Goal: Transaction & Acquisition: Purchase product/service

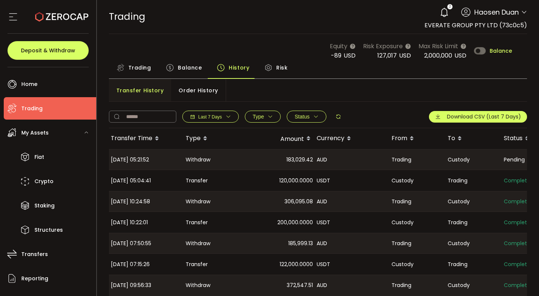
click at [191, 65] on span "Balance" at bounding box center [190, 67] width 24 height 15
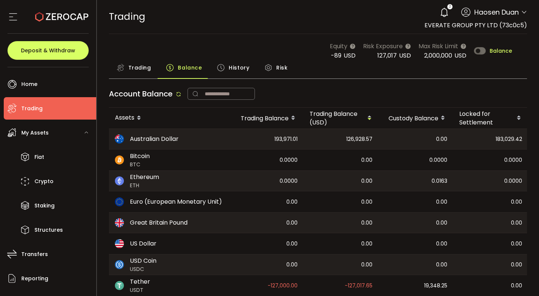
click at [141, 66] on span "Trading" at bounding box center [139, 67] width 23 height 15
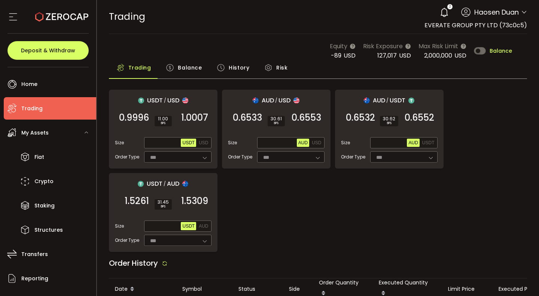
click at [184, 59] on div "Equity -89 USD Risk Exposure 127,017 USD Max Risk Limit 2,000,000 USD Balance" at bounding box center [318, 51] width 418 height 19
click at [181, 66] on span "Balance" at bounding box center [190, 67] width 24 height 15
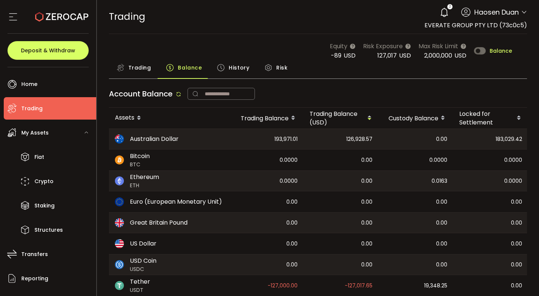
click at [236, 67] on span "History" at bounding box center [239, 67] width 21 height 15
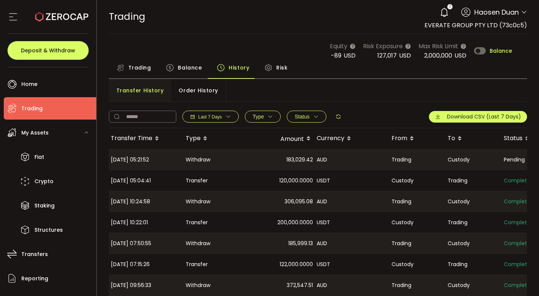
click at [214, 92] on div "Order History" at bounding box center [198, 90] width 54 height 22
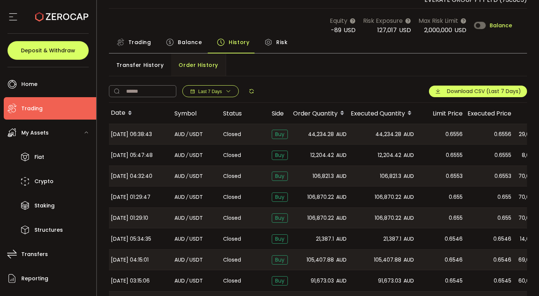
scroll to position [28, 0]
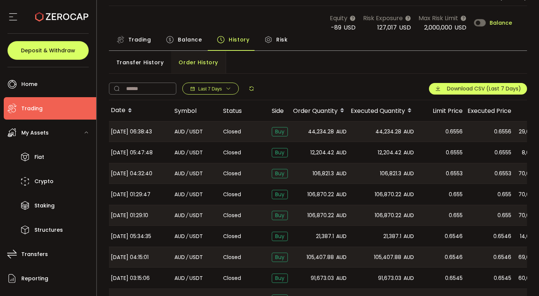
click at [139, 37] on span "Trading" at bounding box center [139, 39] width 23 height 15
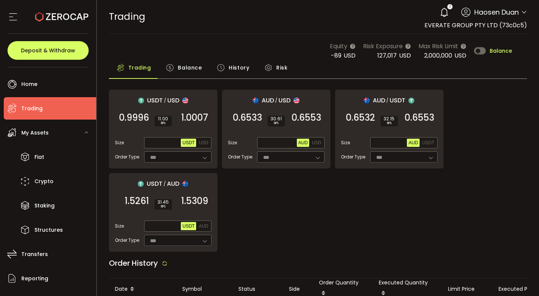
click at [199, 72] on span "Balance" at bounding box center [190, 67] width 24 height 15
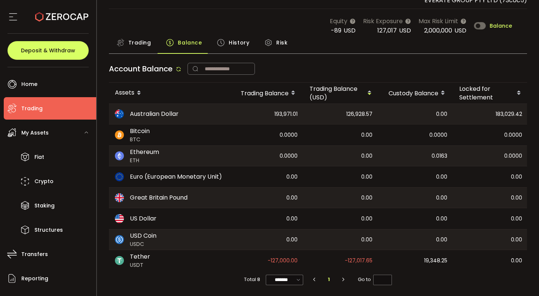
scroll to position [0, 82]
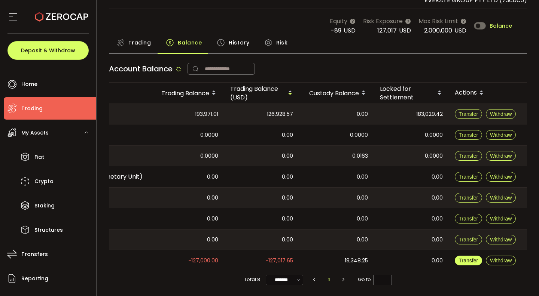
click at [466, 258] on span "Transfer" at bounding box center [467, 261] width 19 height 6
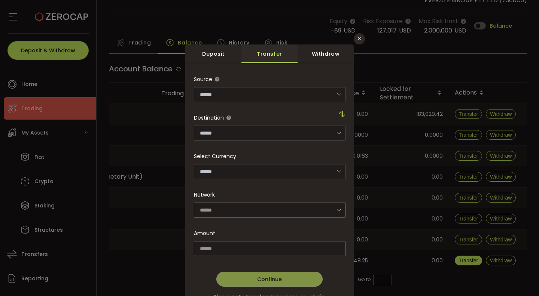
type input "**********"
type input "****"
click at [302, 183] on div "dialog" at bounding box center [269, 199] width 151 height 255
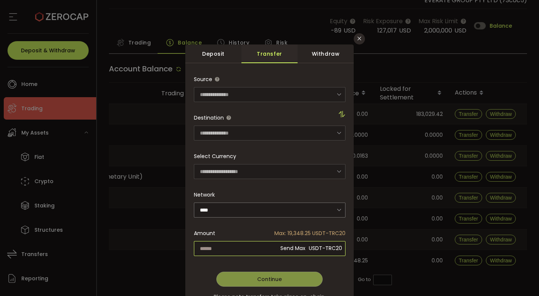
click at [243, 246] on input "dialog" at bounding box center [269, 248] width 151 height 15
click at [355, 41] on button "Close" at bounding box center [358, 38] width 11 height 11
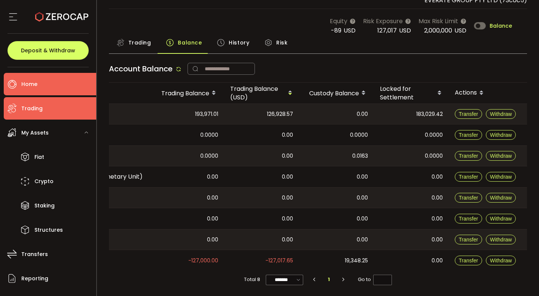
click at [67, 76] on li "Home" at bounding box center [50, 84] width 92 height 22
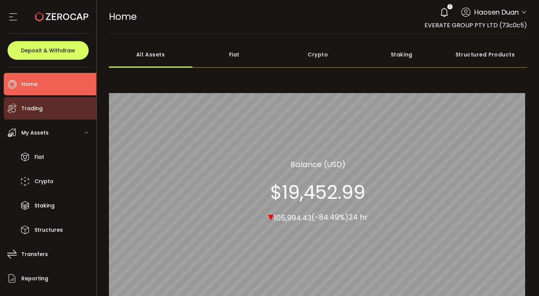
click at [34, 120] on ul "Home Trading My Assets Fiat Crypto Staking Structures Transfers Reporting Prefe…" at bounding box center [48, 181] width 96 height 229
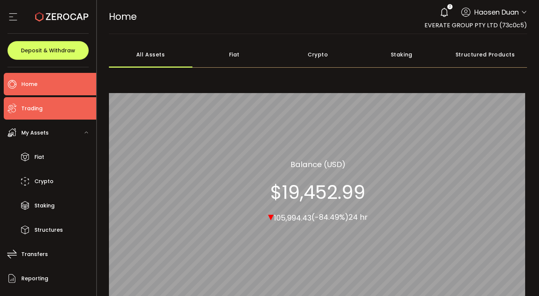
click at [33, 114] on li "Trading" at bounding box center [50, 108] width 92 height 22
click at [30, 113] on span "Trading" at bounding box center [31, 108] width 21 height 11
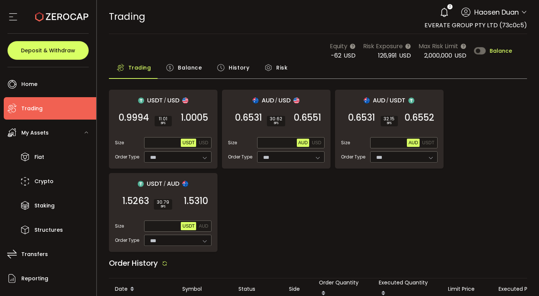
type input "***"
click at [372, 199] on div "USDT / USD 0.9994 SELL 11.01 BPS 1.0005 BUY Size Max USDT USD Order Type *** FO…" at bounding box center [318, 171] width 418 height 162
